Goal: Find specific page/section: Find specific page/section

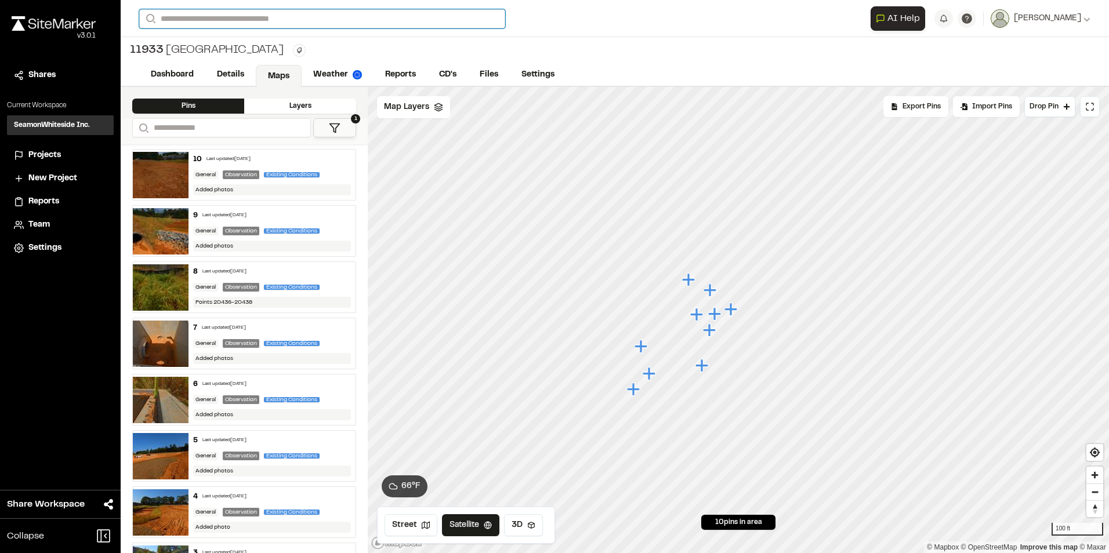
click at [251, 13] on input "Search" at bounding box center [322, 18] width 366 height 19
type input "******"
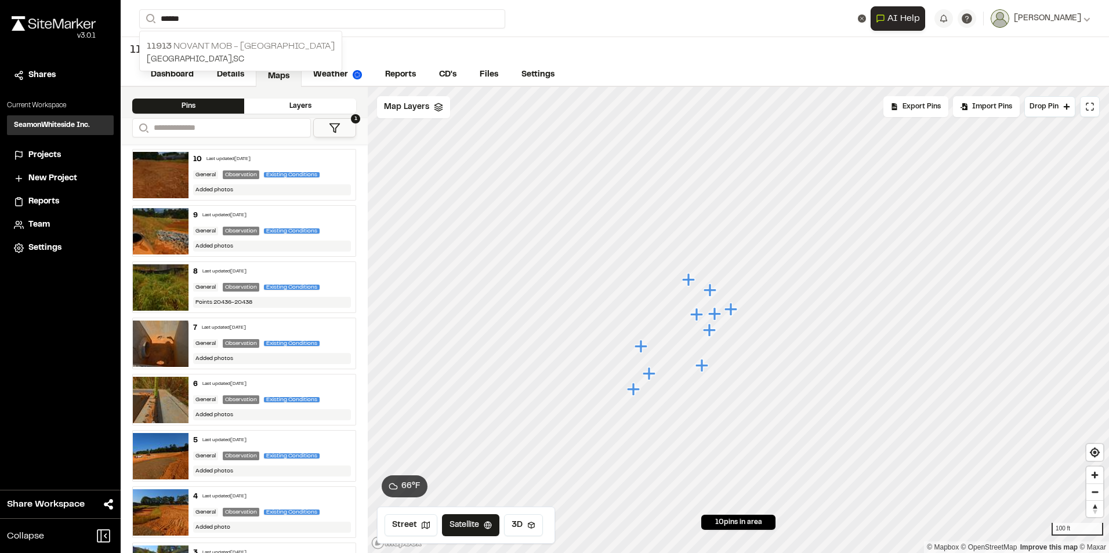
click at [254, 43] on p "11913 Novant MOB - [GEOGRAPHIC_DATA]" at bounding box center [241, 46] width 188 height 14
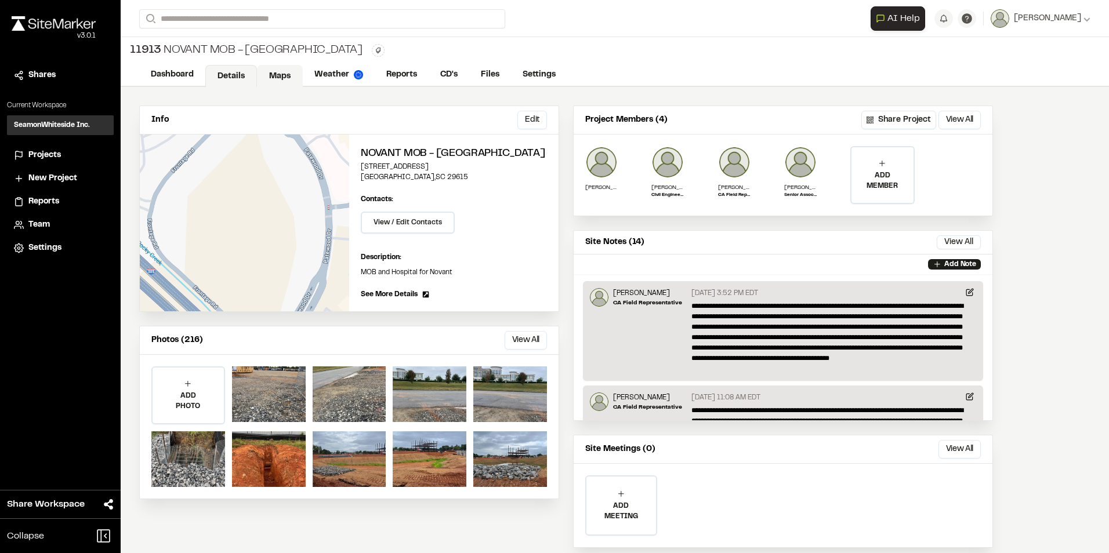
click at [278, 65] on link "Maps" at bounding box center [280, 76] width 46 height 22
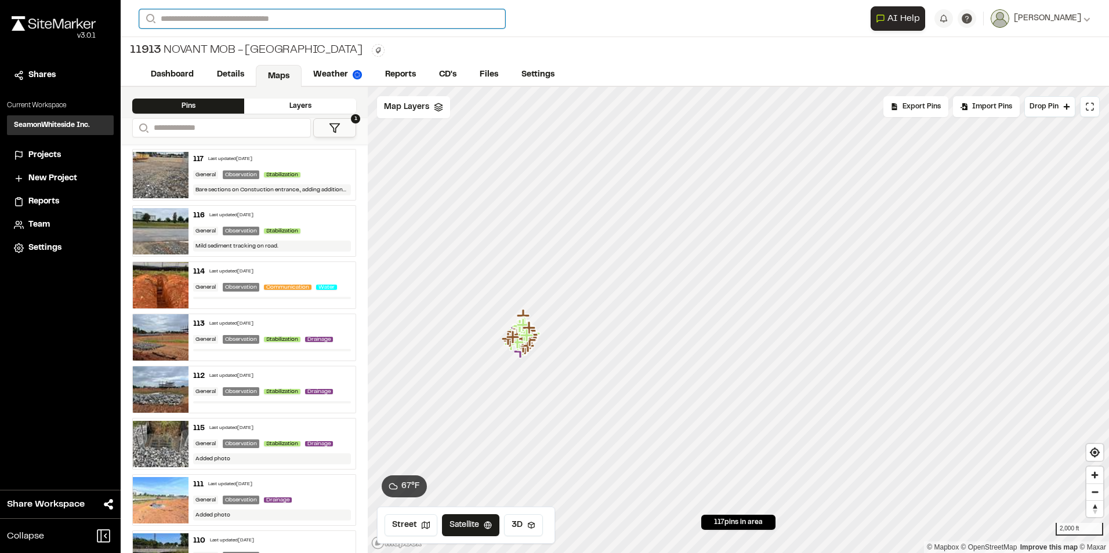
click at [214, 20] on input "Search" at bounding box center [322, 18] width 366 height 19
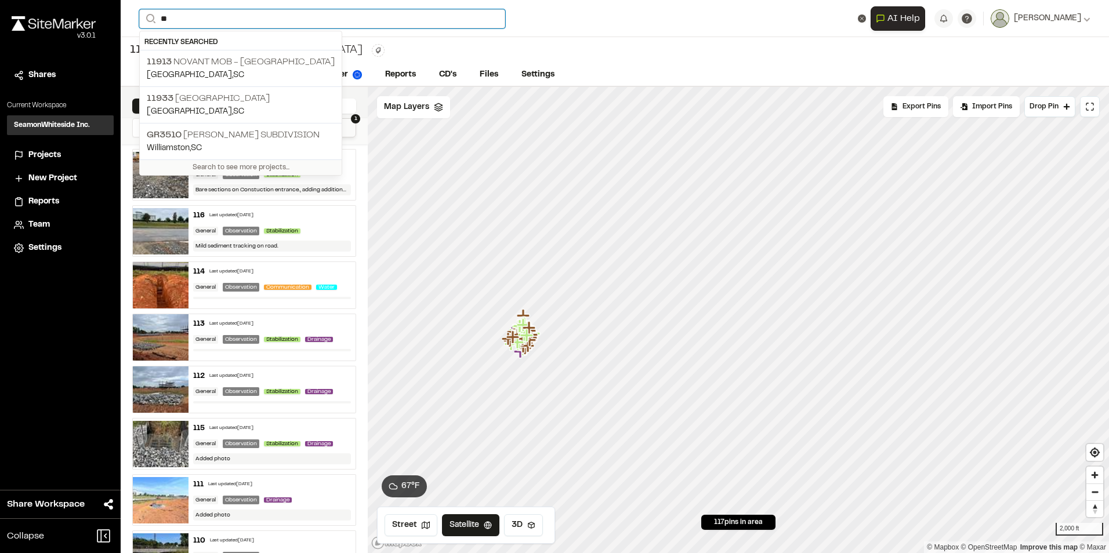
type input "*"
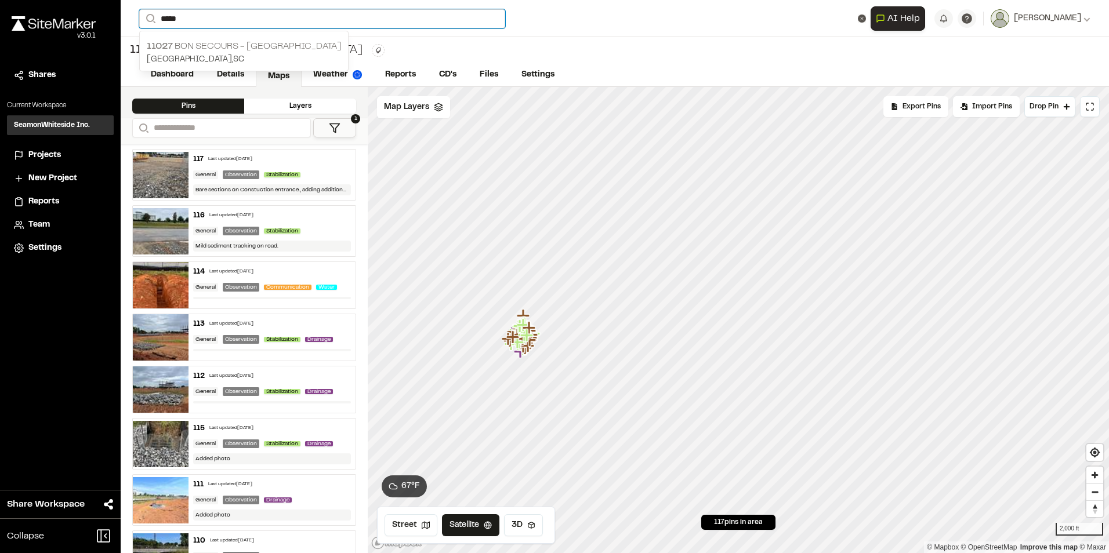
type input "*****"
click at [259, 43] on p "11027 Bon Secours - [GEOGRAPHIC_DATA]" at bounding box center [244, 46] width 194 height 14
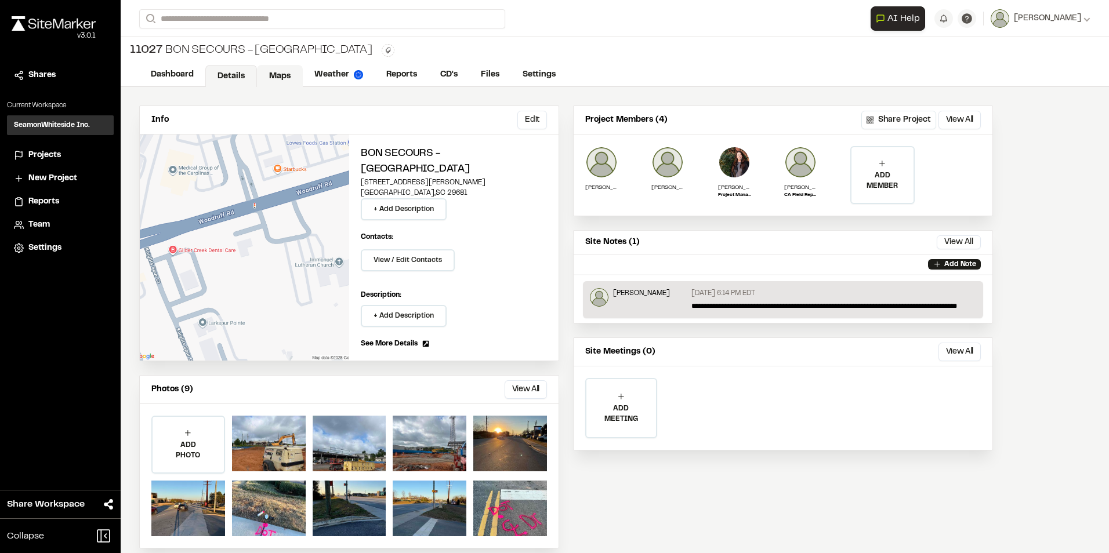
click at [292, 78] on link "Maps" at bounding box center [280, 76] width 46 height 22
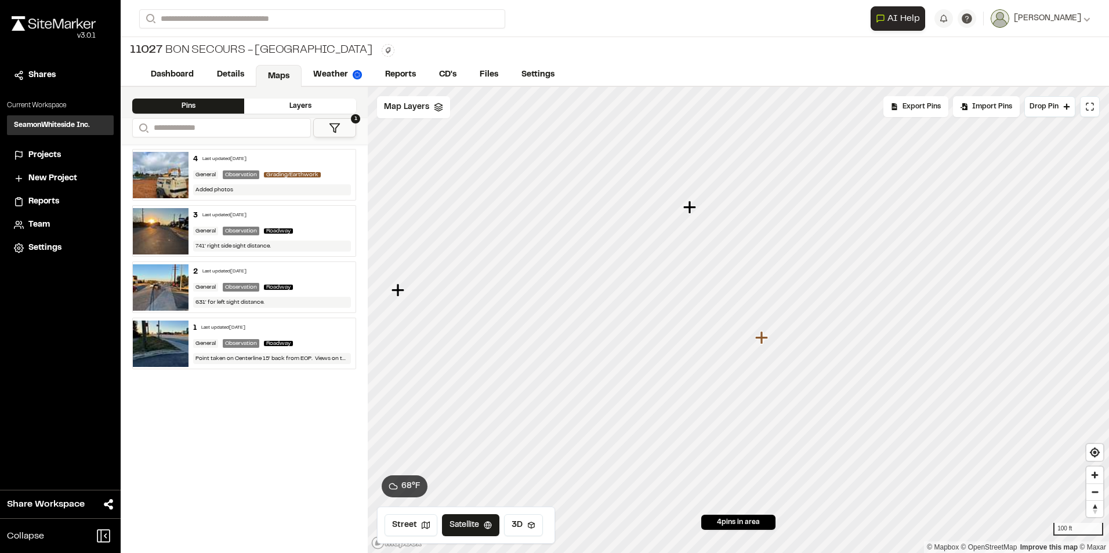
click at [687, 206] on icon "Map marker" at bounding box center [689, 207] width 13 height 13
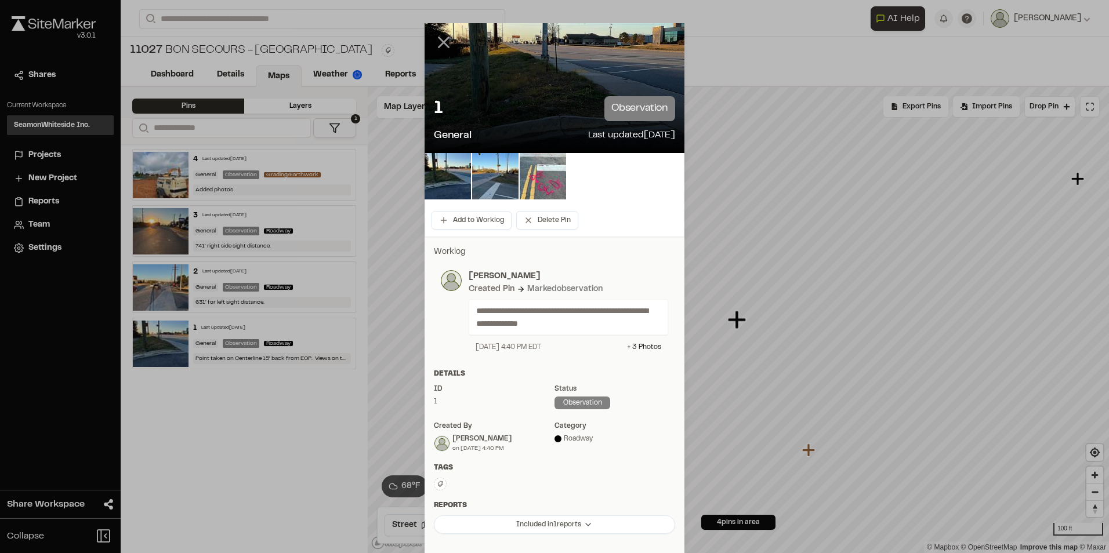
click at [434, 41] on icon at bounding box center [444, 42] width 20 height 20
